Goal: Task Accomplishment & Management: Use online tool/utility

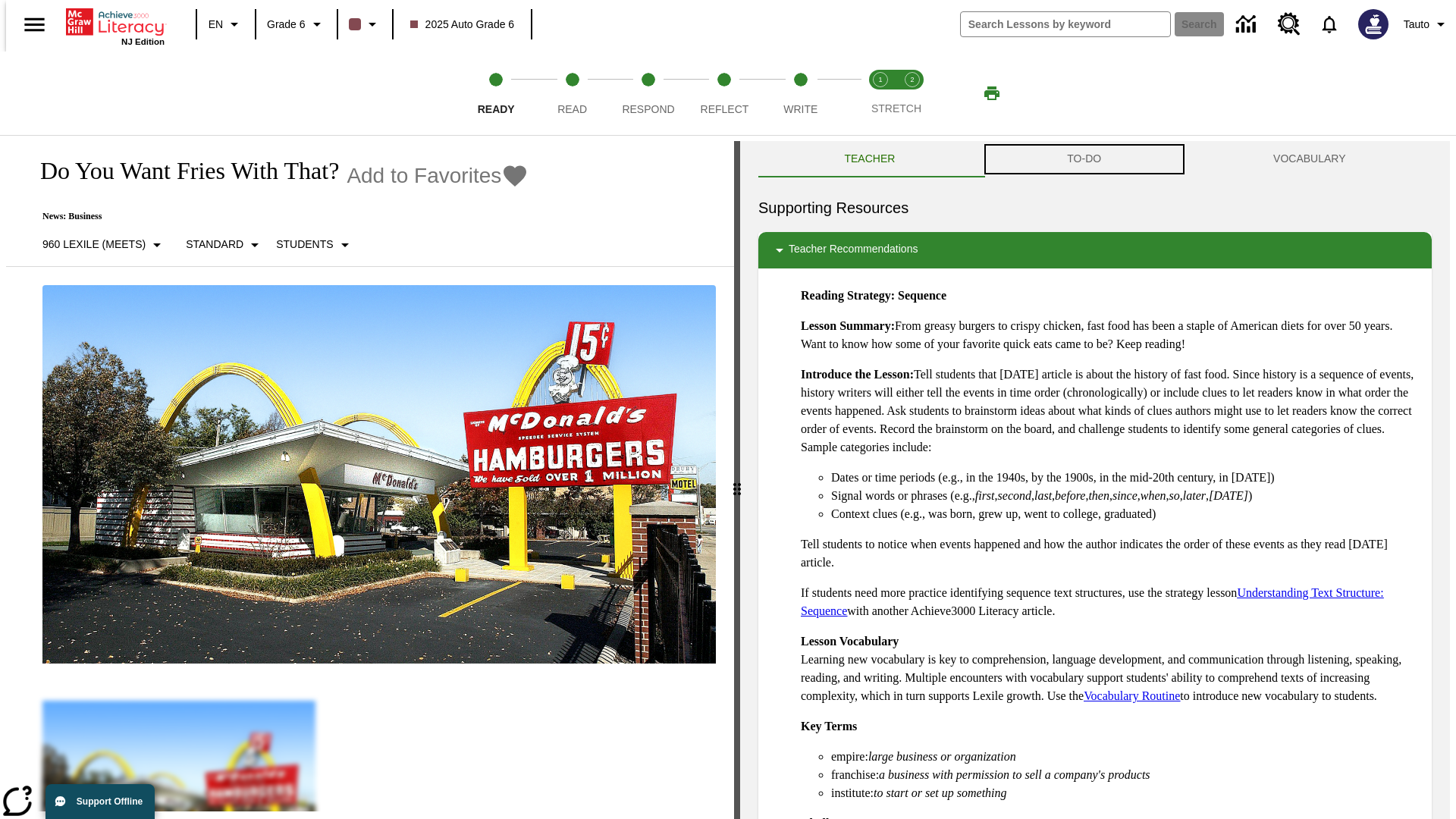
click at [1084, 159] on button "TO-DO" at bounding box center [1084, 159] width 207 height 37
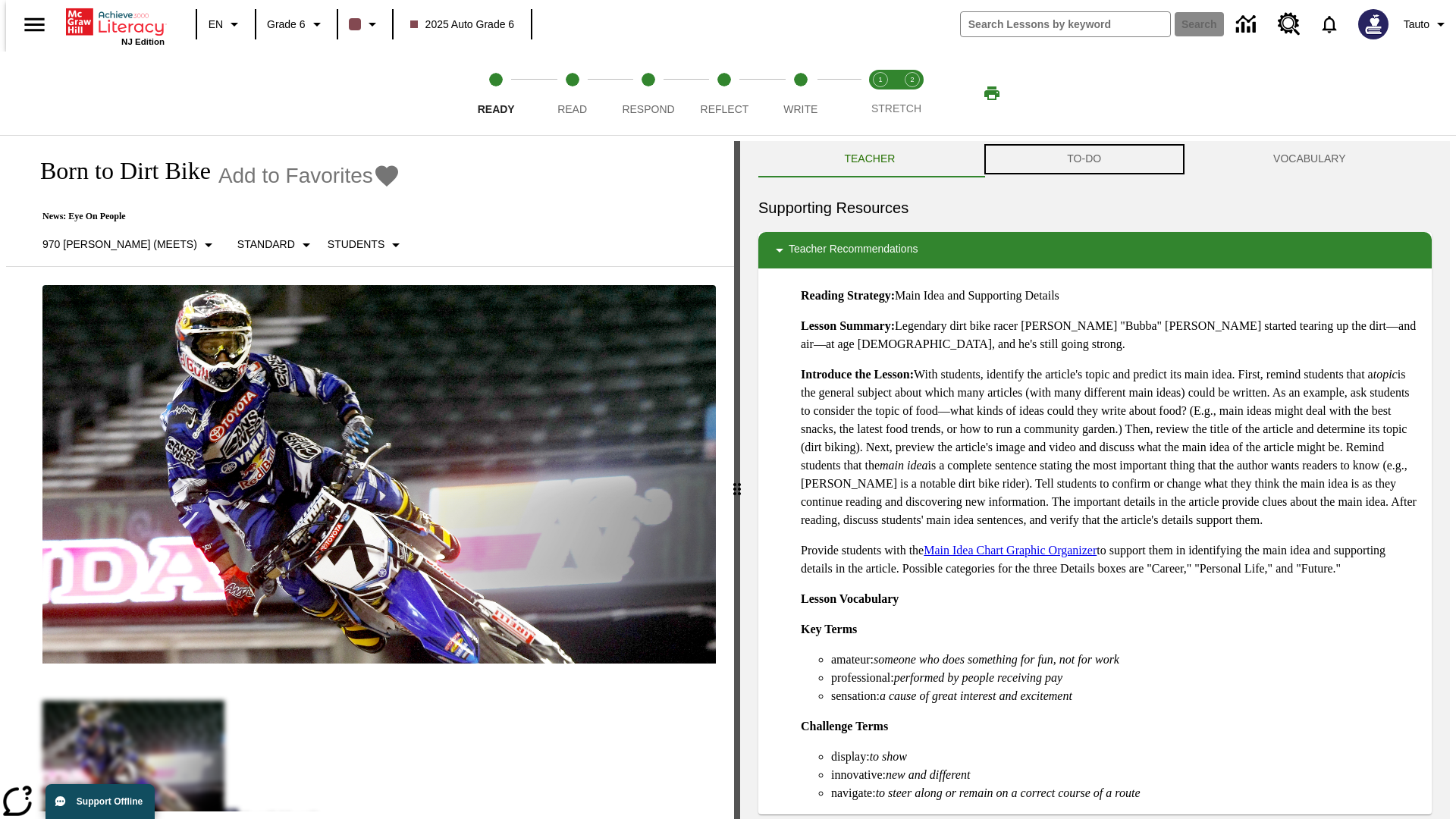
click at [1084, 159] on button "TO-DO" at bounding box center [1084, 159] width 207 height 37
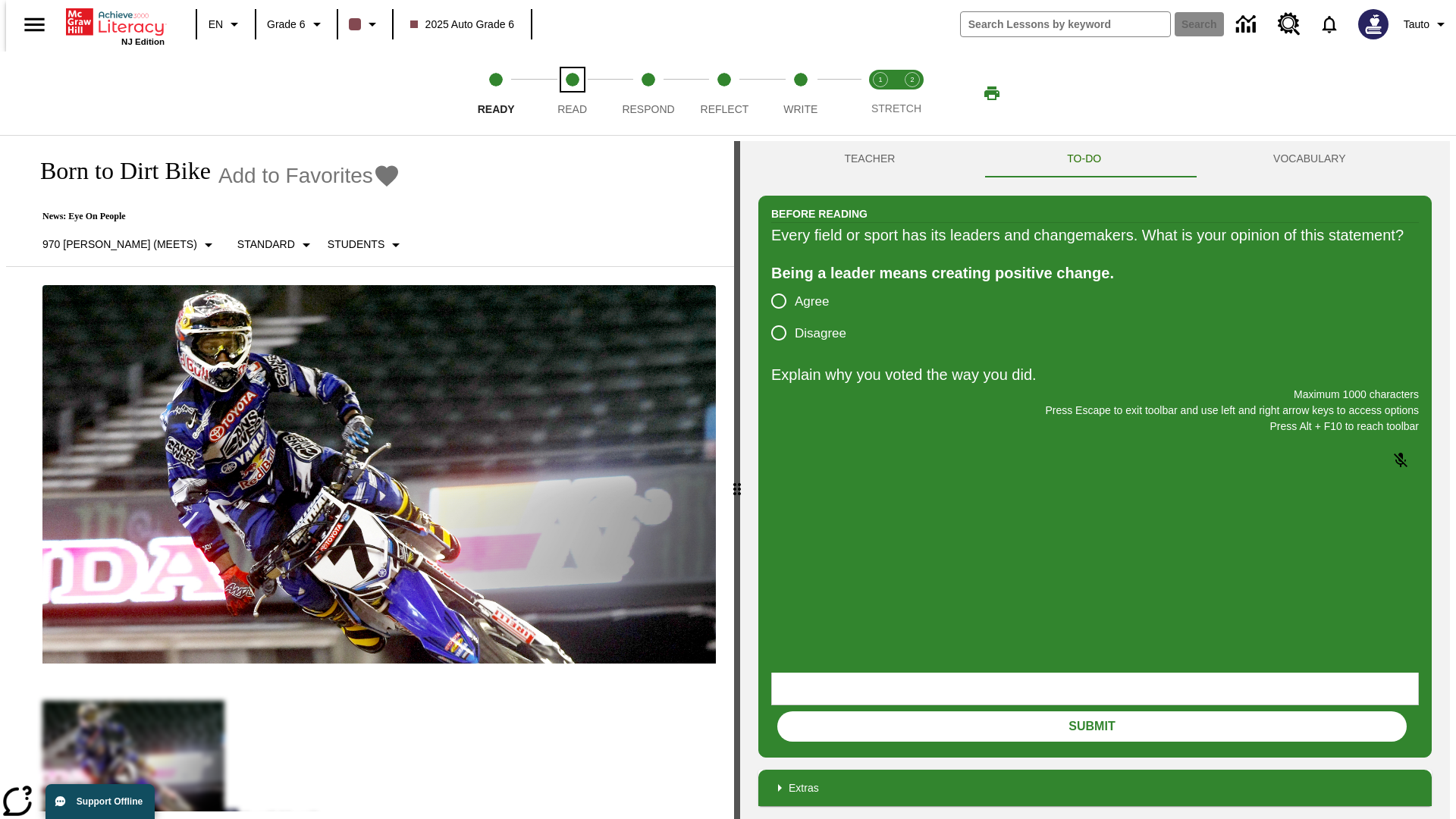
click at [572, 93] on span "Read" at bounding box center [572, 103] width 30 height 27
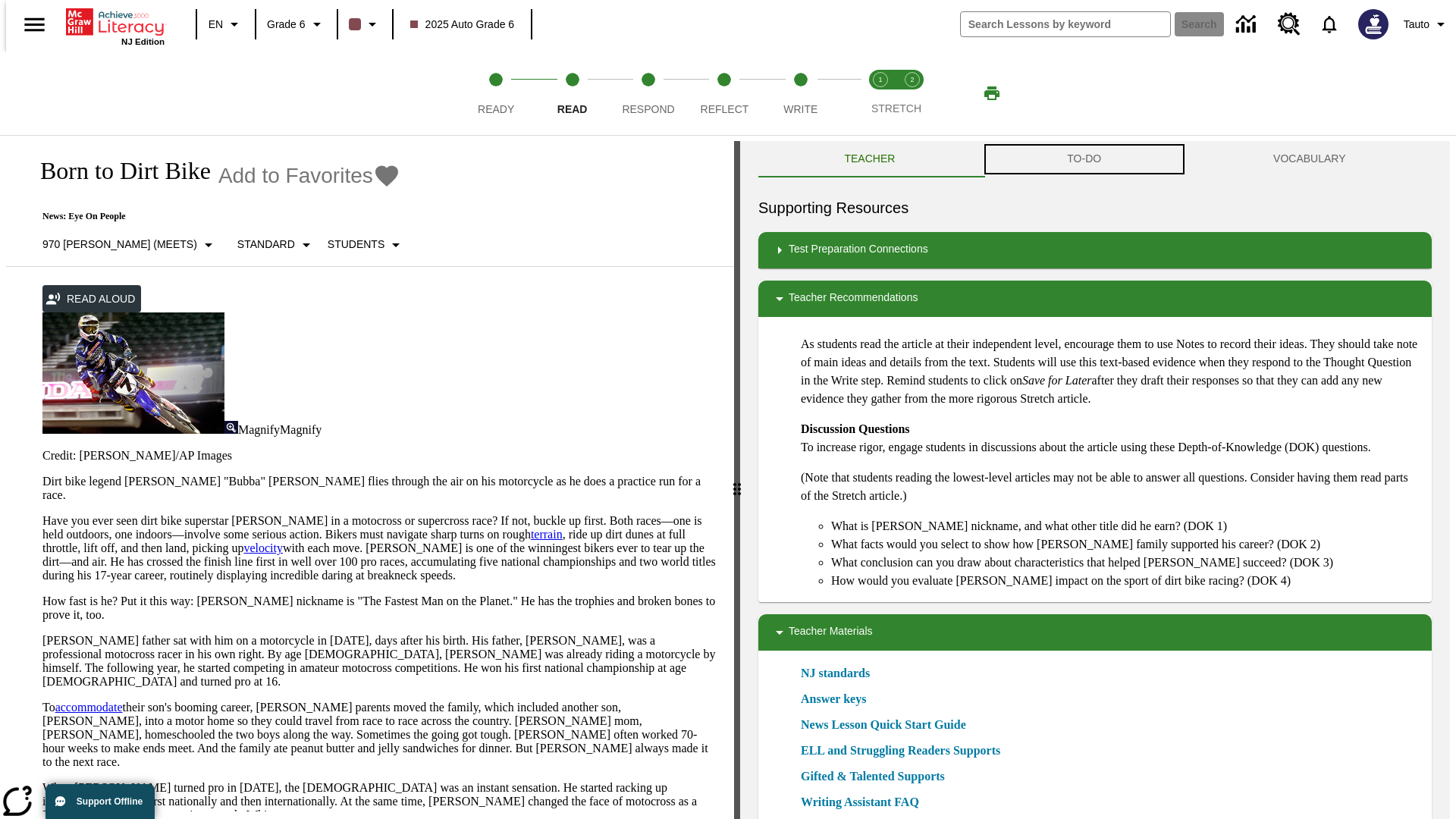
scroll to position [1, 0]
click at [1084, 159] on button "TO-DO" at bounding box center [1084, 159] width 207 height 37
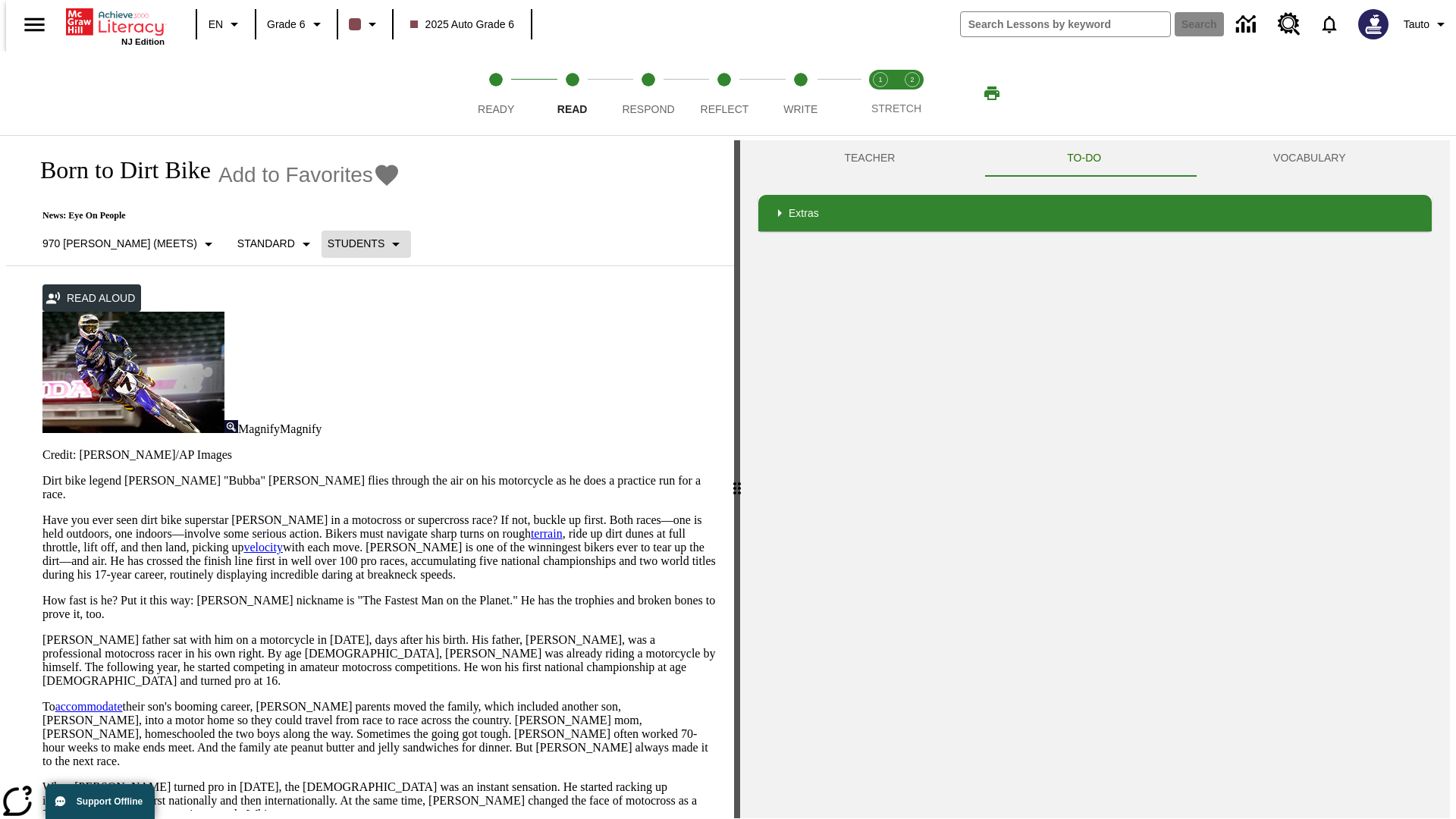
click at [328, 243] on p "Students" at bounding box center [356, 244] width 57 height 16
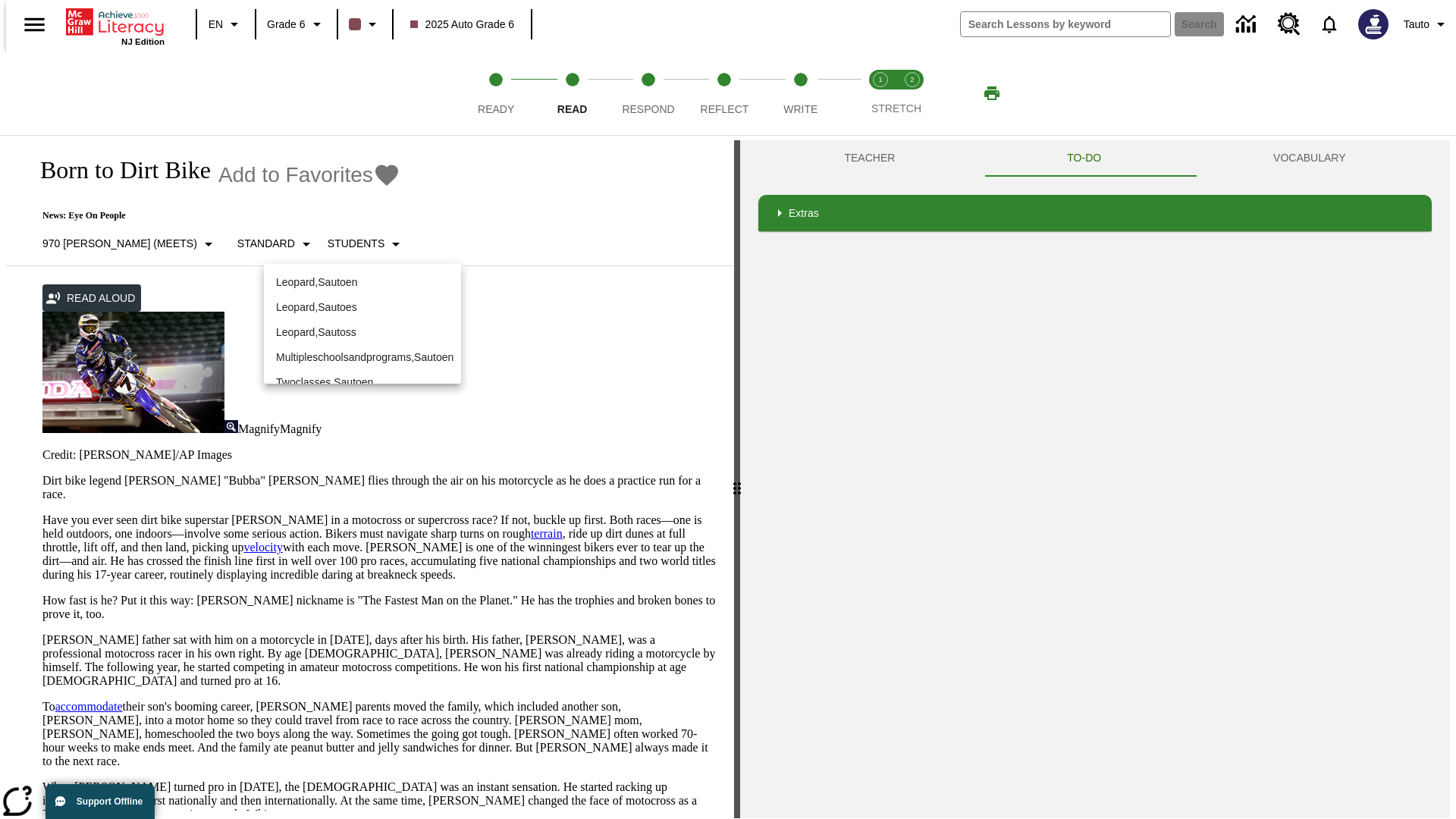
click at [362, 282] on p "Leopard , Sautoen" at bounding box center [362, 282] width 173 height 16
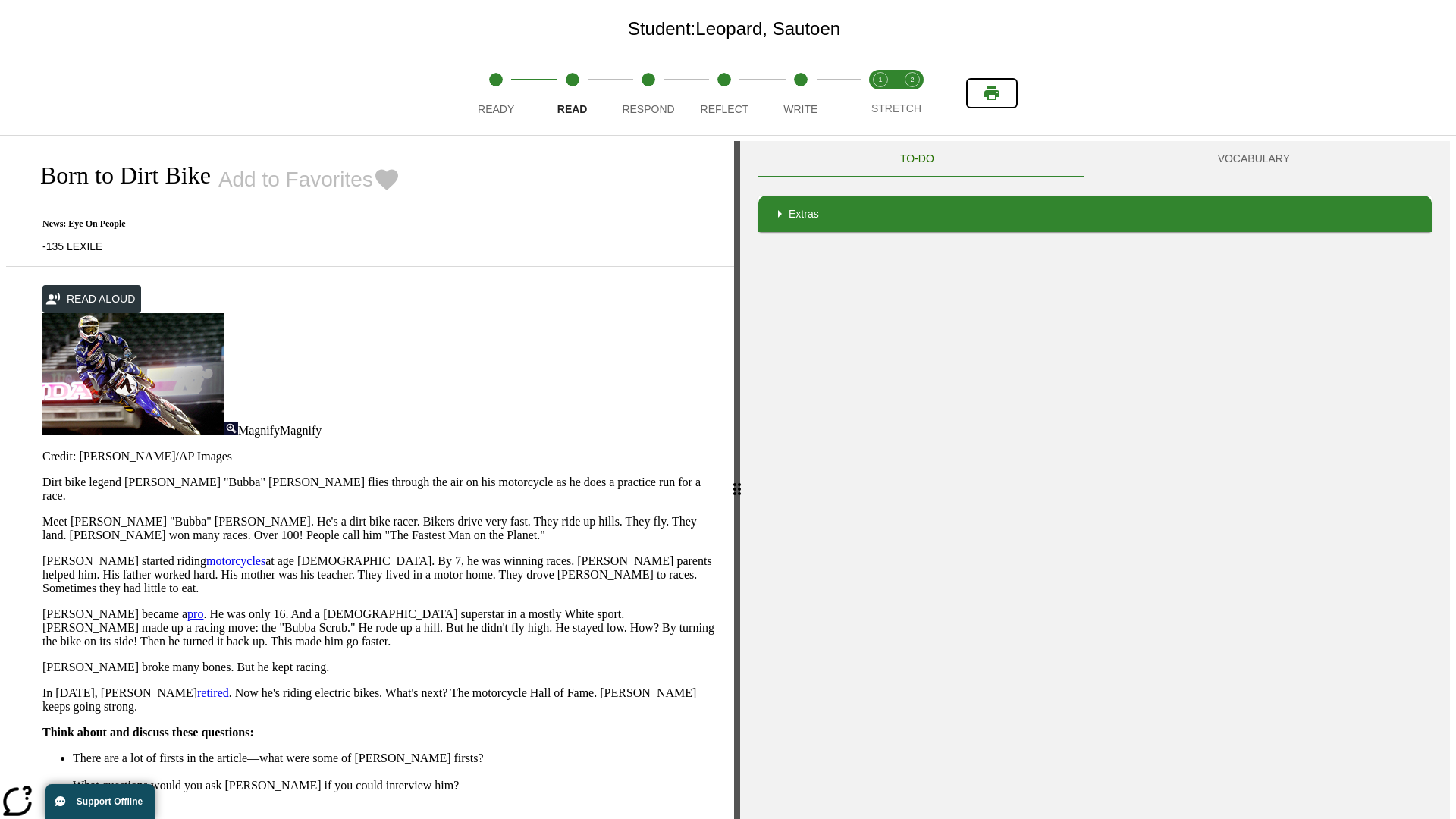
click at [992, 93] on icon "Print" at bounding box center [992, 93] width 15 height 14
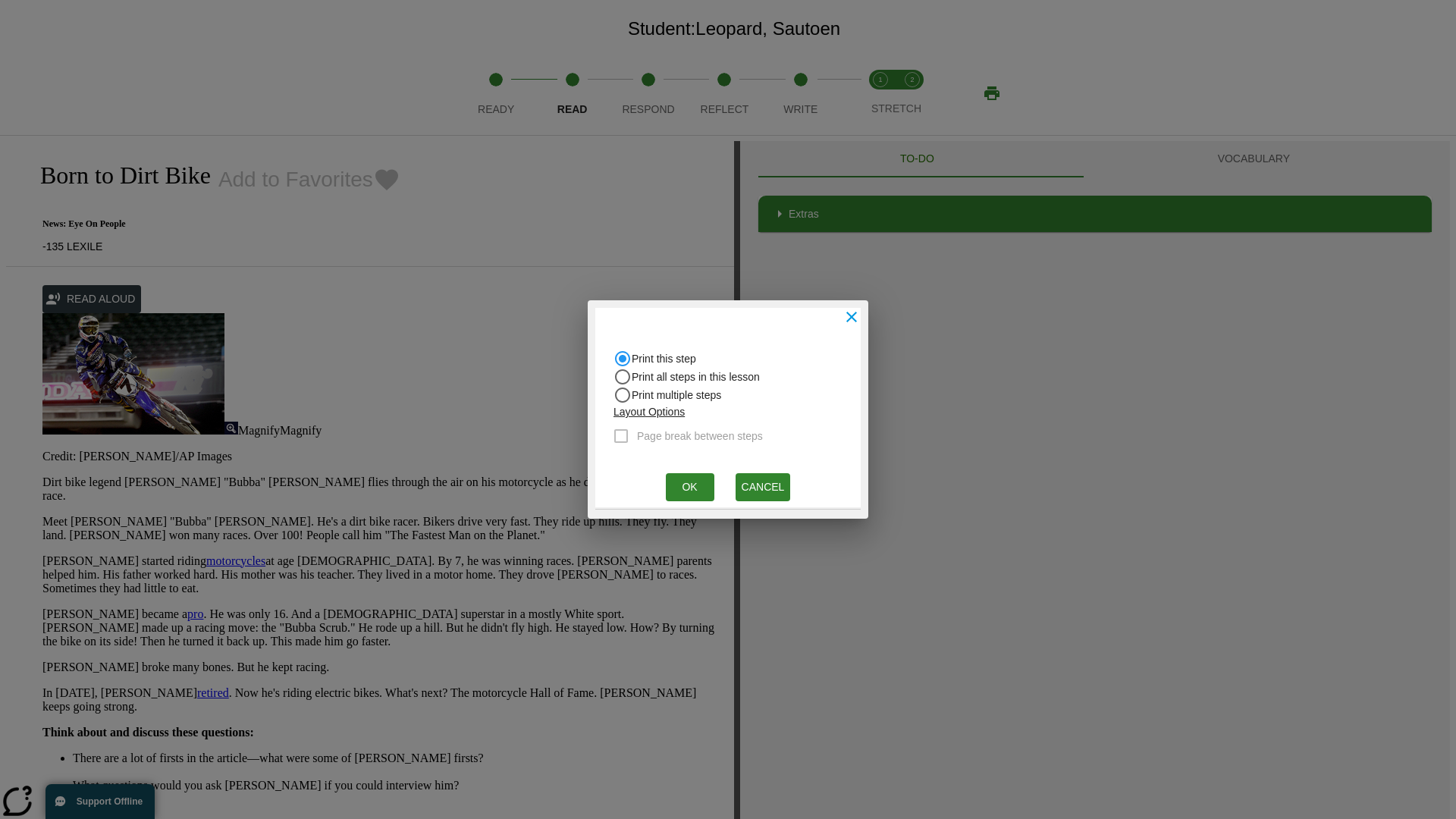
click at [622, 376] on input "Print all steps in this lesson" at bounding box center [622, 376] width 18 height 18
radio input "true"
radio input "false"
checkbox input "true"
click at [689, 486] on button "Ok" at bounding box center [690, 486] width 49 height 28
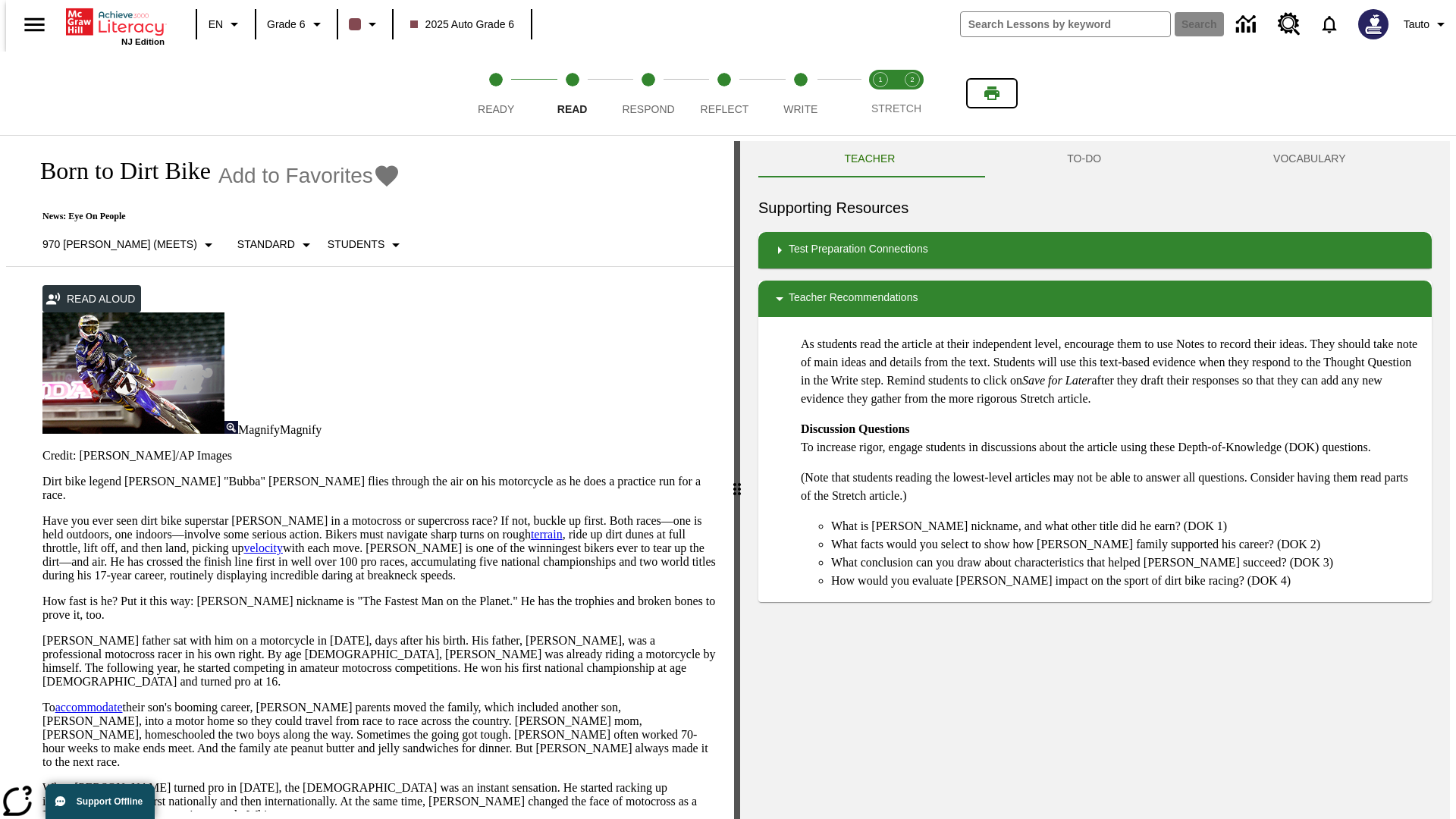
click at [992, 93] on icon "Print" at bounding box center [992, 93] width 15 height 14
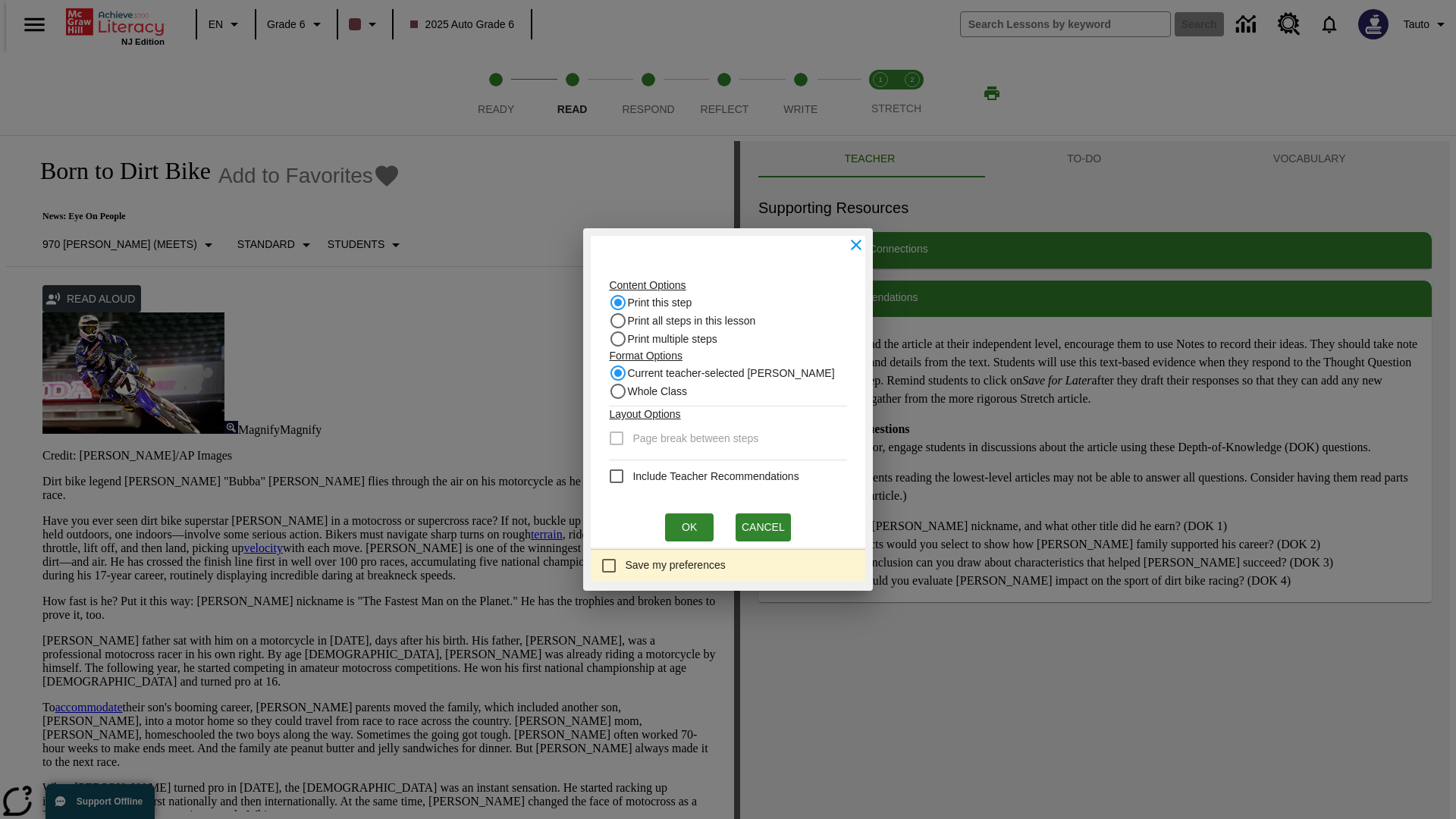
click at [622, 302] on input "Print this step" at bounding box center [618, 302] width 18 height 18
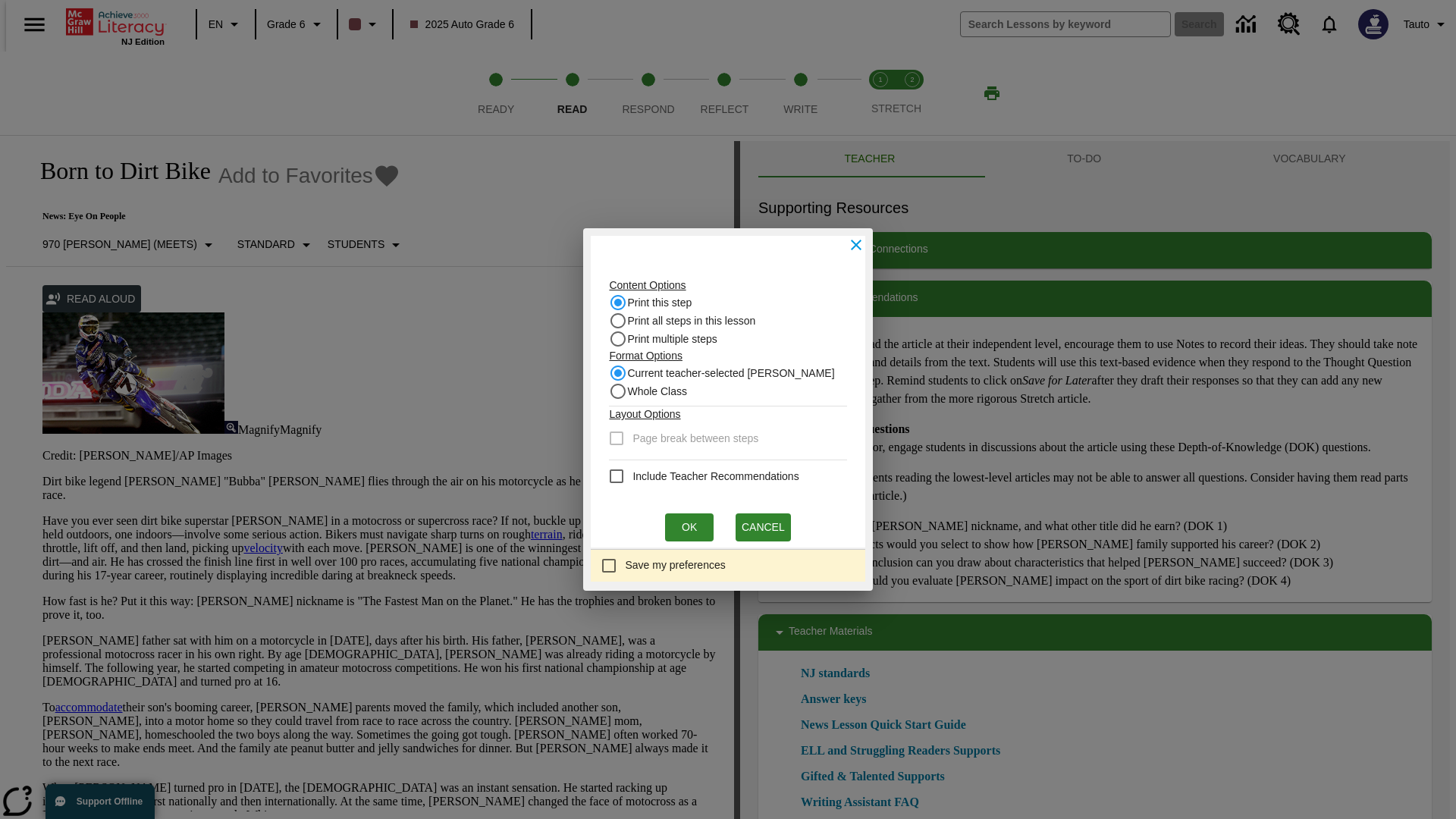
click at [622, 392] on input "Whole Class" at bounding box center [618, 391] width 18 height 18
radio input "true"
radio input "false"
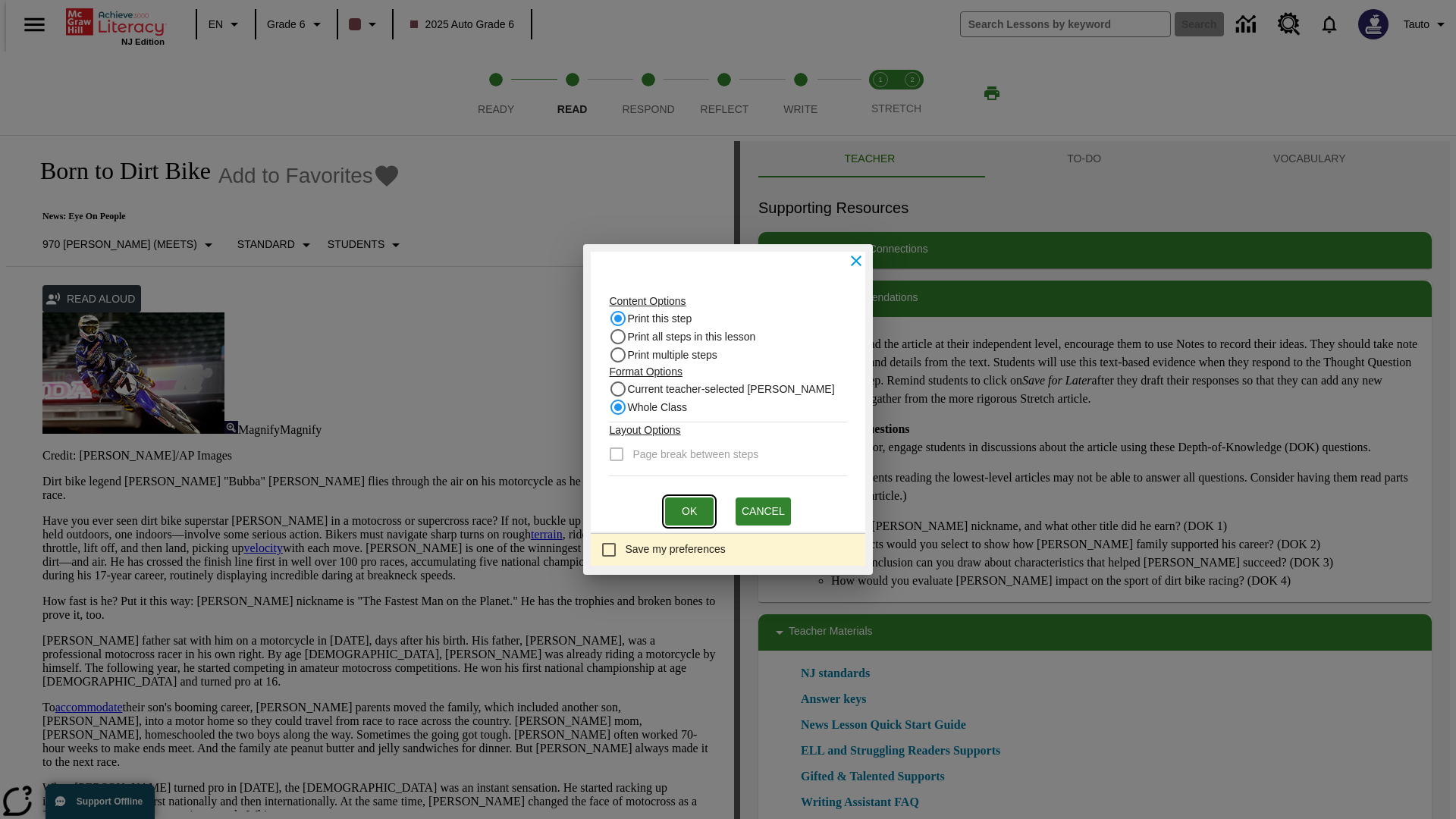
click at [689, 511] on button "Ok" at bounding box center [689, 511] width 49 height 28
